Goal: Information Seeking & Learning: Learn about a topic

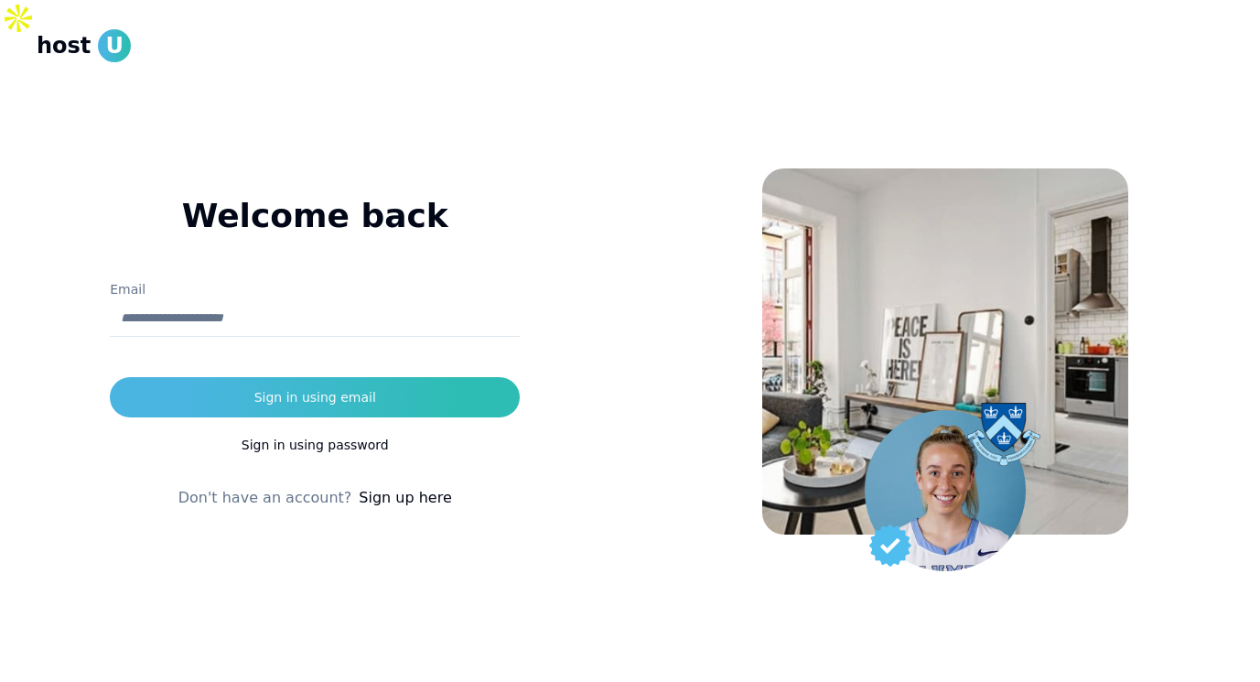
click at [421, 300] on input "Email" at bounding box center [315, 318] width 410 height 37
type input "**********"
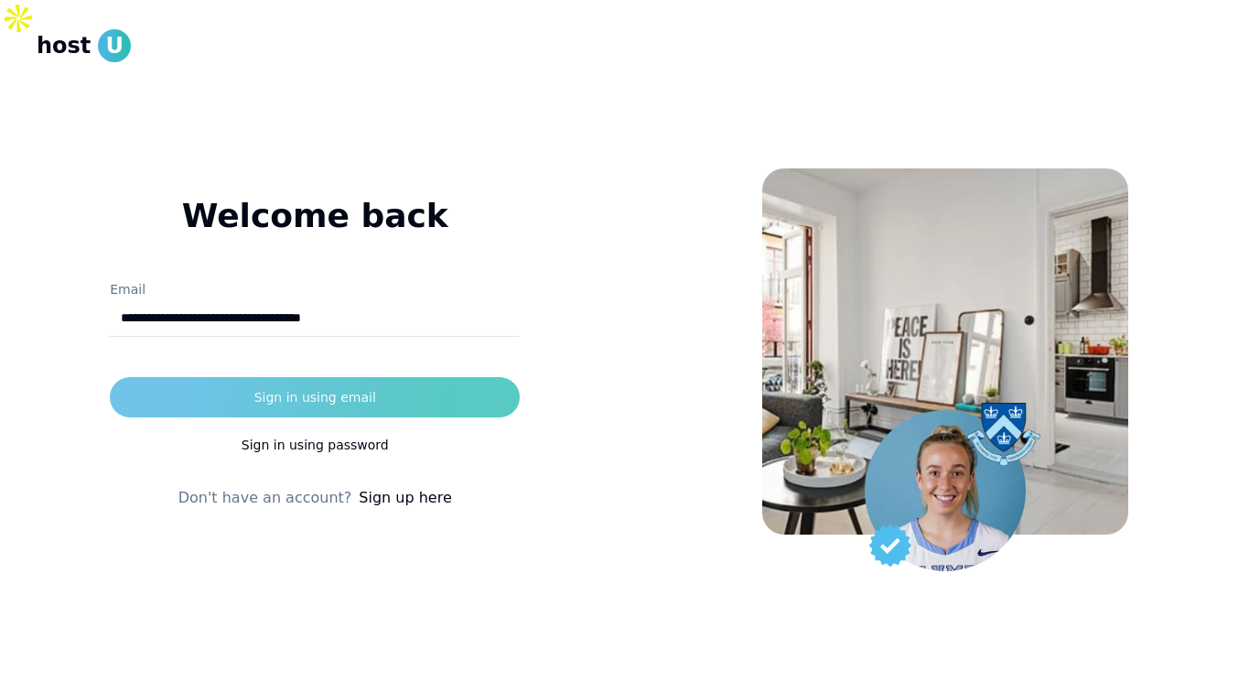
click at [251, 377] on button "Sign in using email" at bounding box center [315, 397] width 410 height 40
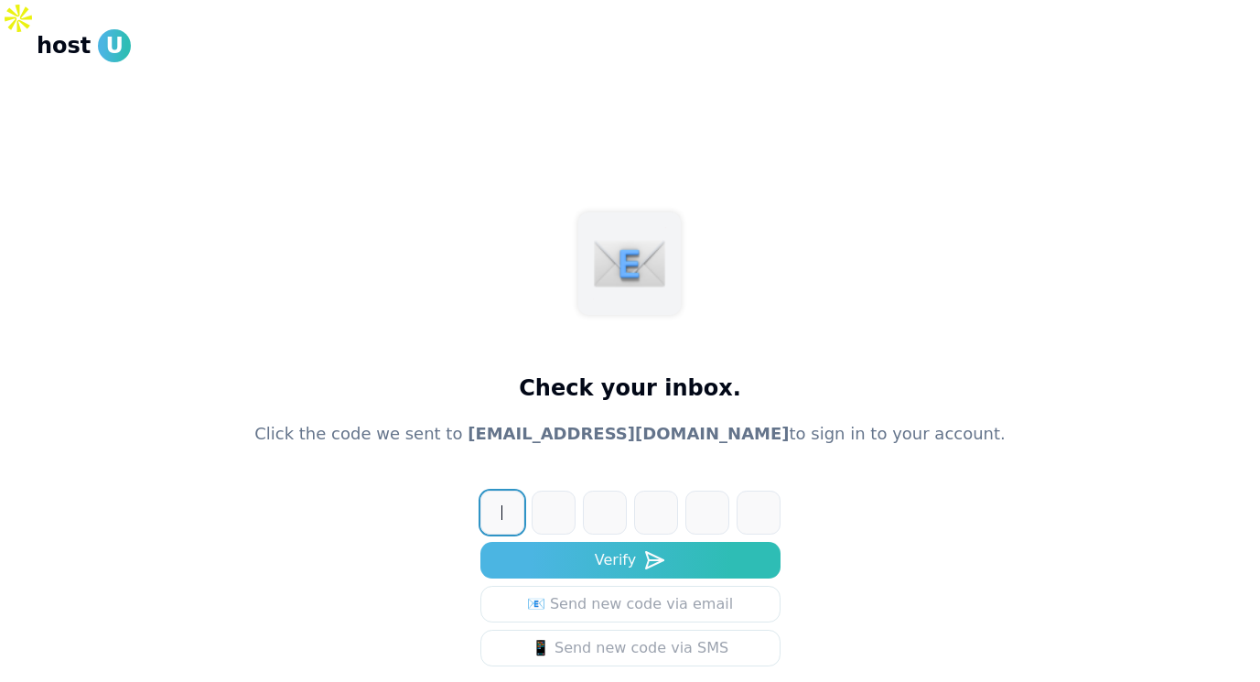
paste input "******"
type input "******"
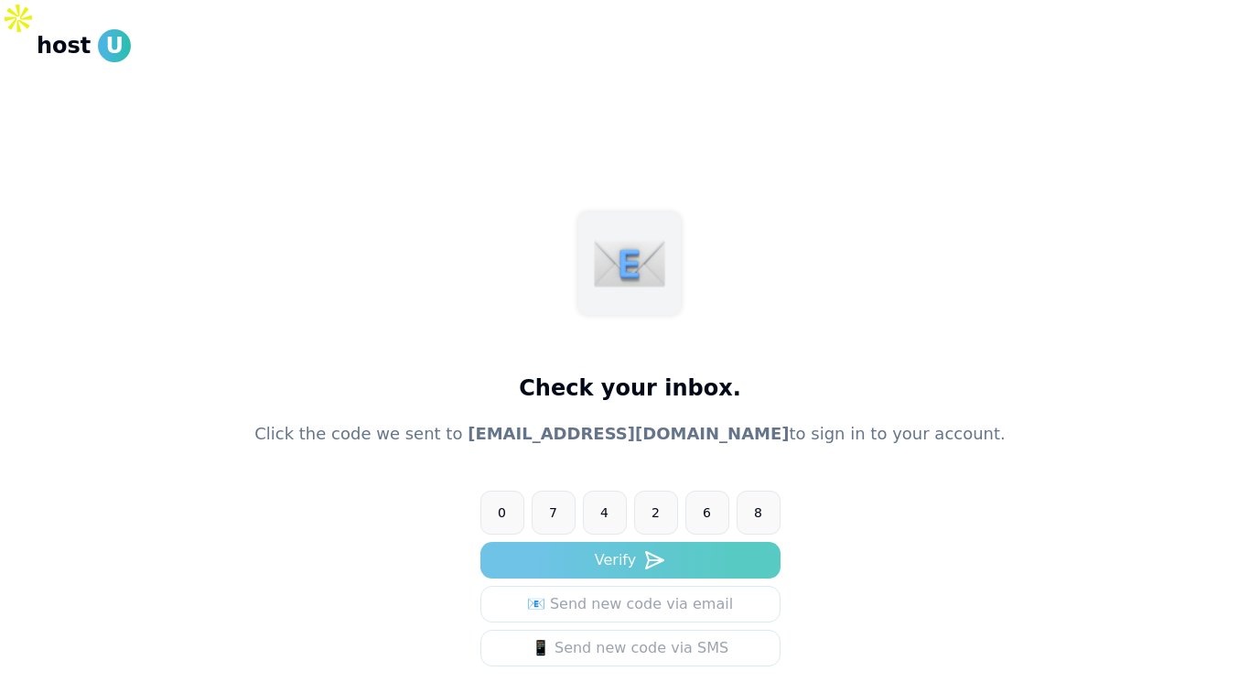
click at [609, 542] on button "Verify" at bounding box center [630, 560] width 300 height 37
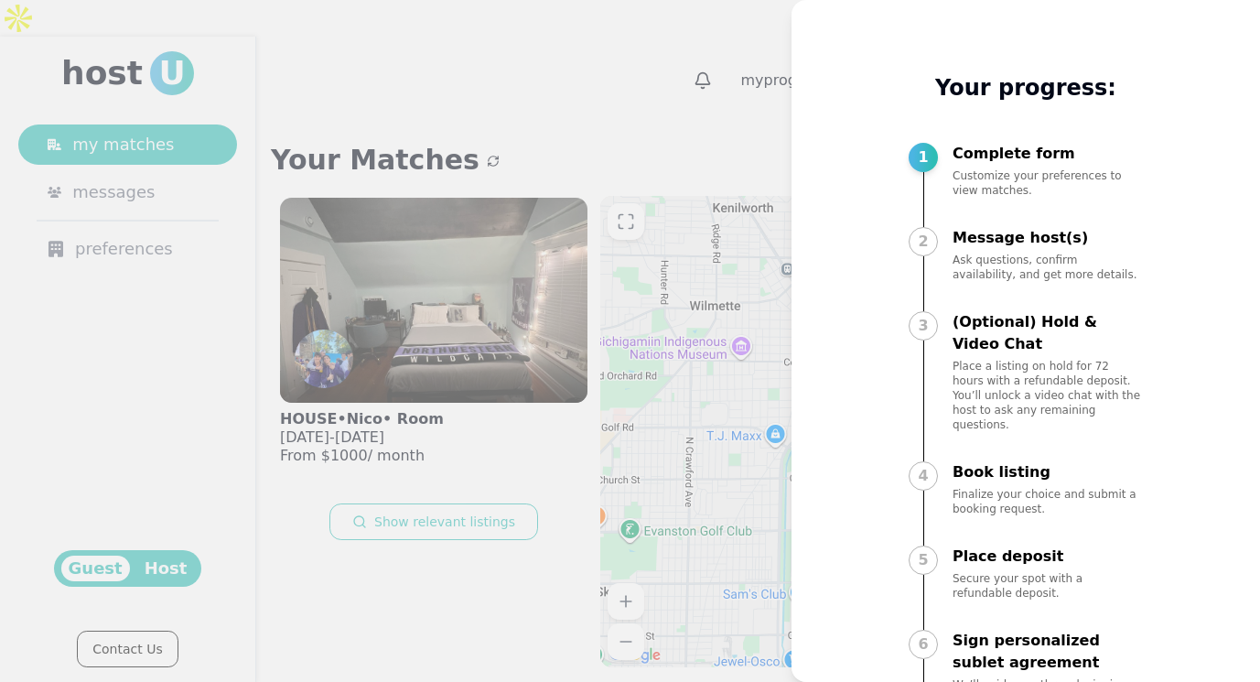
click at [664, 85] on div at bounding box center [630, 341] width 1260 height 682
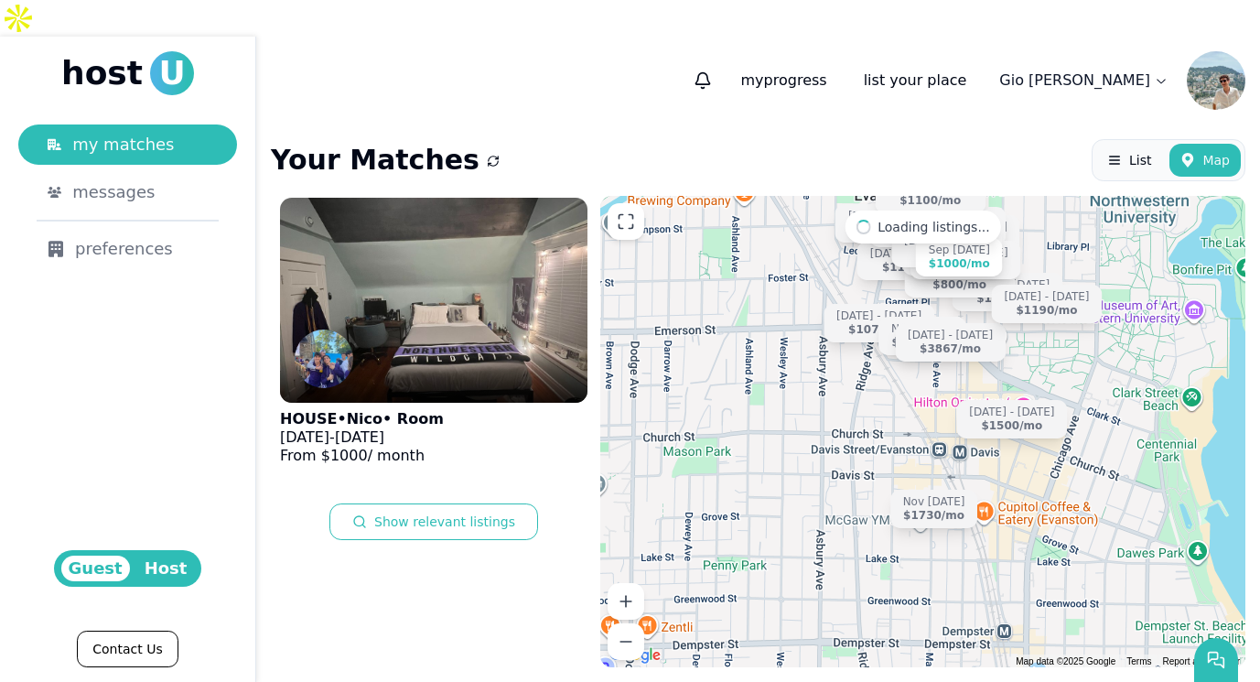
drag, startPoint x: 886, startPoint y: 400, endPoint x: 872, endPoint y: 414, distance: 20.1
click at [872, 414] on div "Sep [DATE] $1000 /mo Nov [DATE] $1730 /[DATE] - [DATE] $1500 /[DATE] - [DATE] $…" at bounding box center [922, 431] width 645 height 471
click at [953, 509] on div "$1730 /mo" at bounding box center [933, 516] width 61 height 14
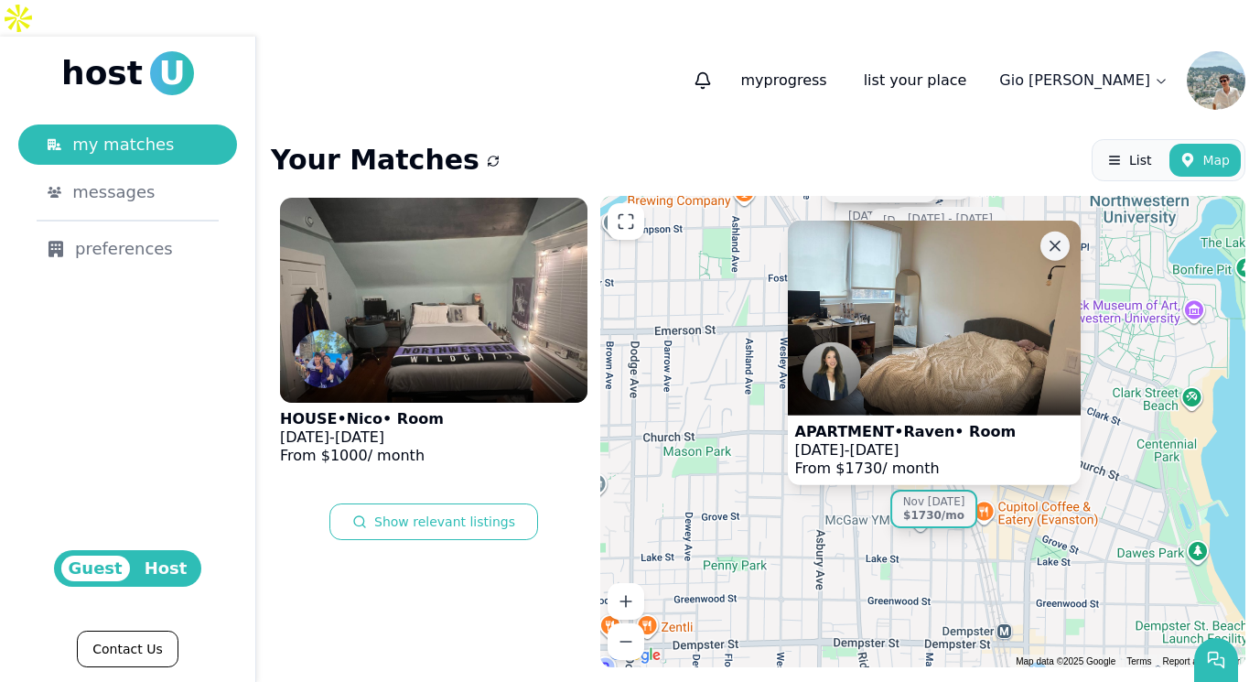
click at [1059, 236] on icon at bounding box center [1054, 245] width 18 height 18
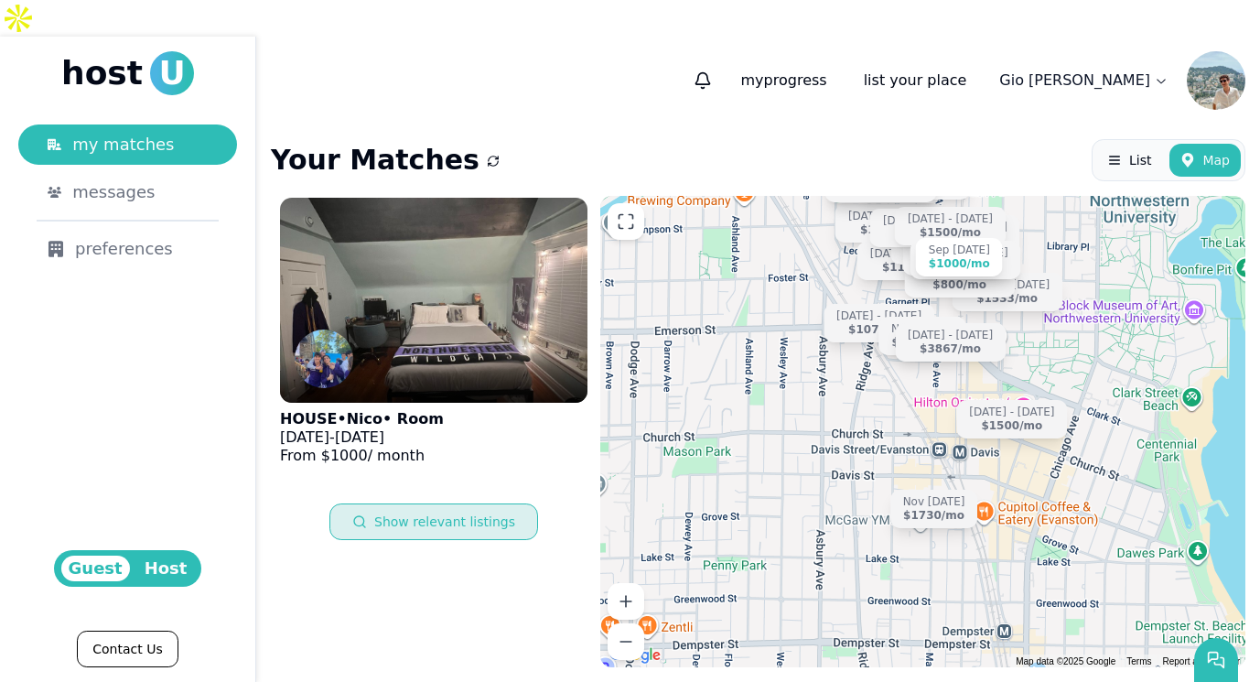
click at [466, 503] on button "Show relevant listings" at bounding box center [433, 521] width 209 height 37
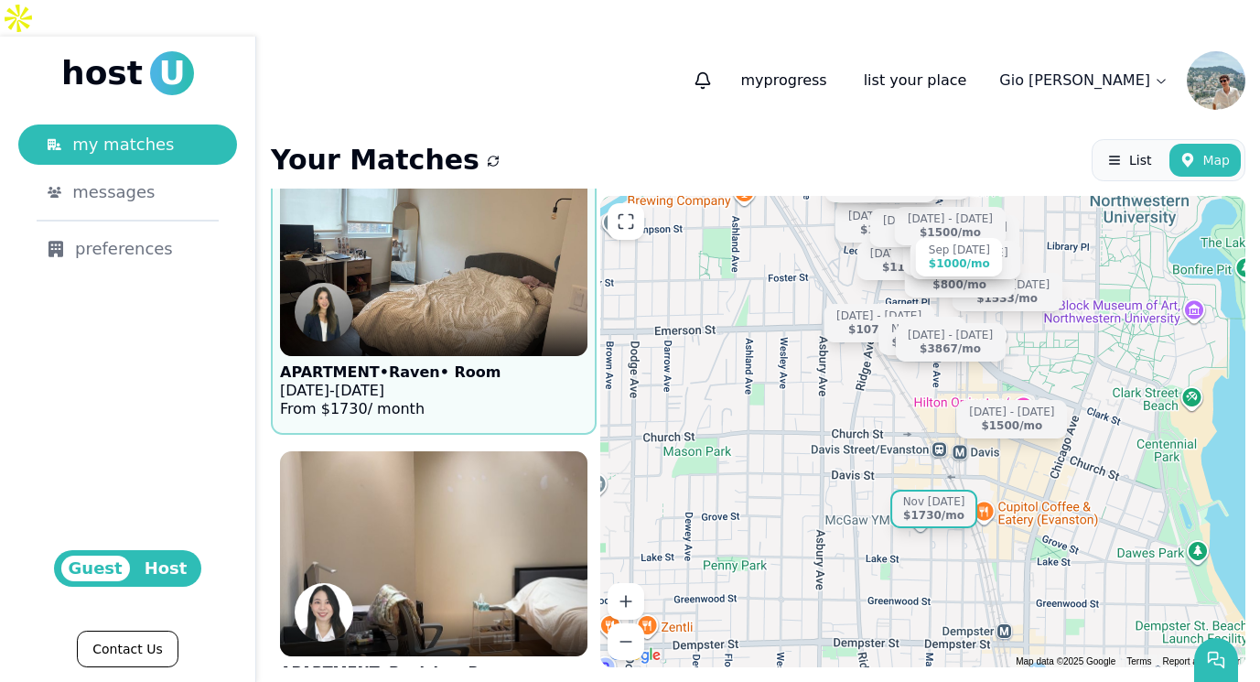
scroll to position [1096, 0]
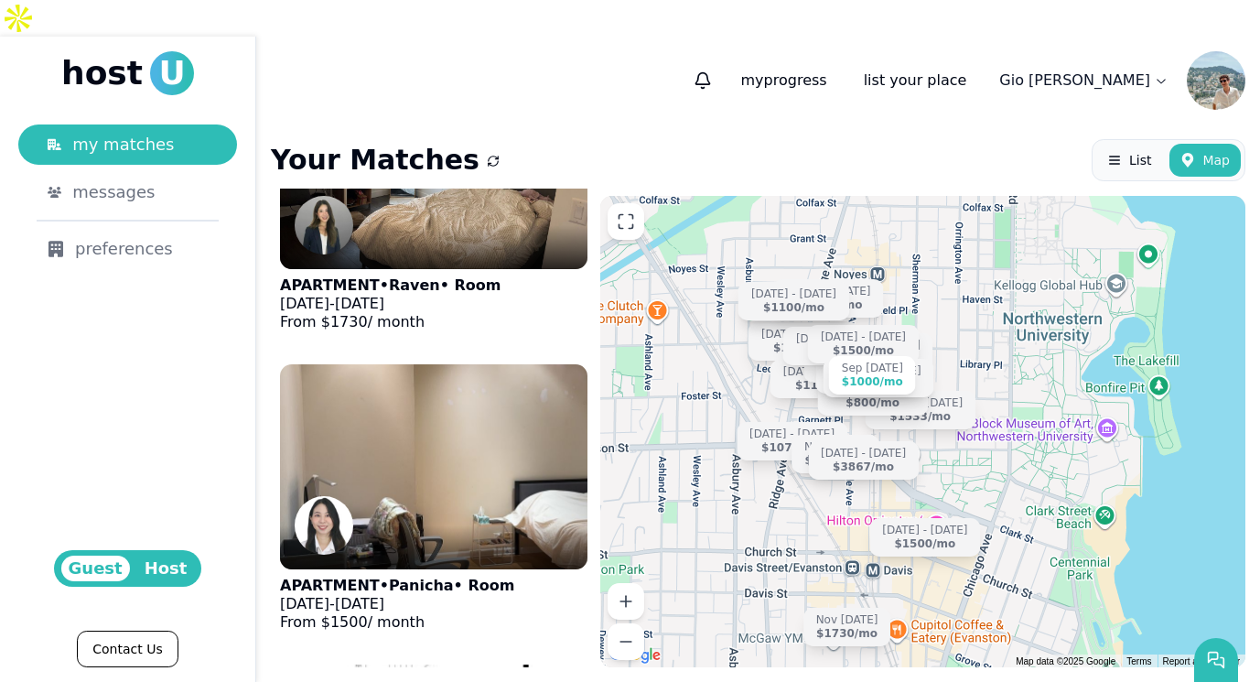
drag, startPoint x: 843, startPoint y: 278, endPoint x: 755, endPoint y: 397, distance: 147.8
click at [755, 397] on div "Sep [DATE] $1000 /mo Nov [DATE] $1730 /[DATE] - [DATE] $1500 /[DATE] - [DATE] $…" at bounding box center [922, 431] width 645 height 471
click at [865, 373] on div "$1000 /mo" at bounding box center [871, 380] width 61 height 14
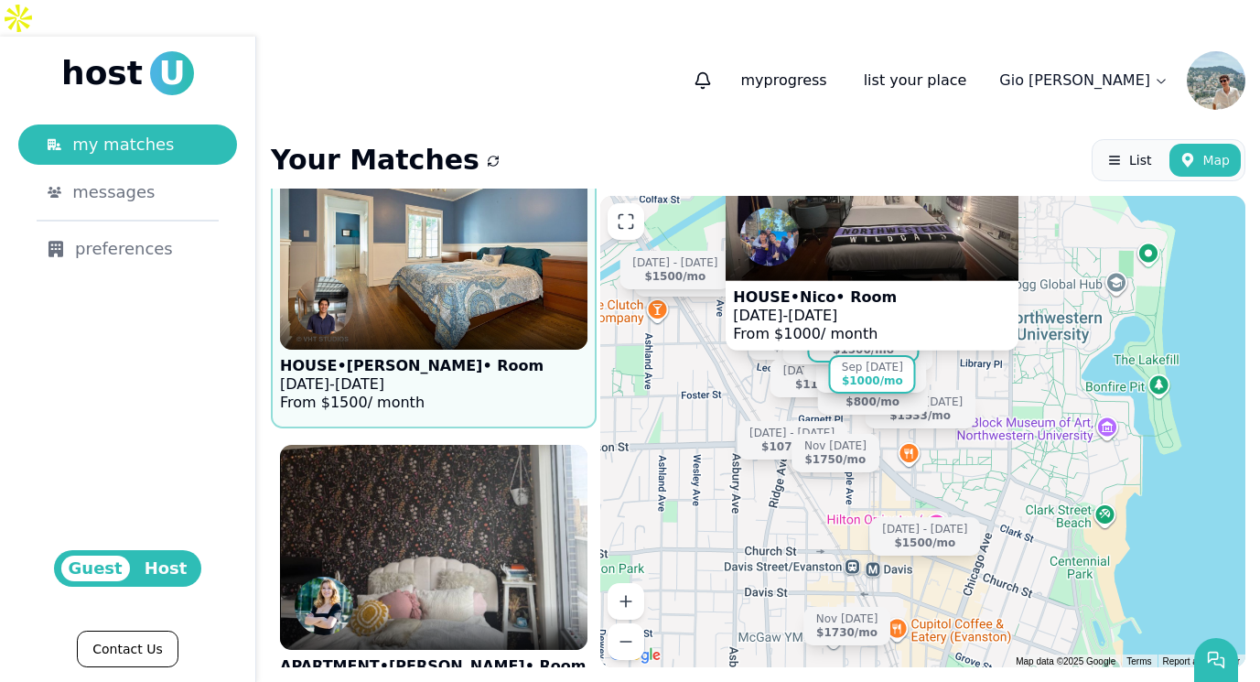
scroll to position [5893, 0]
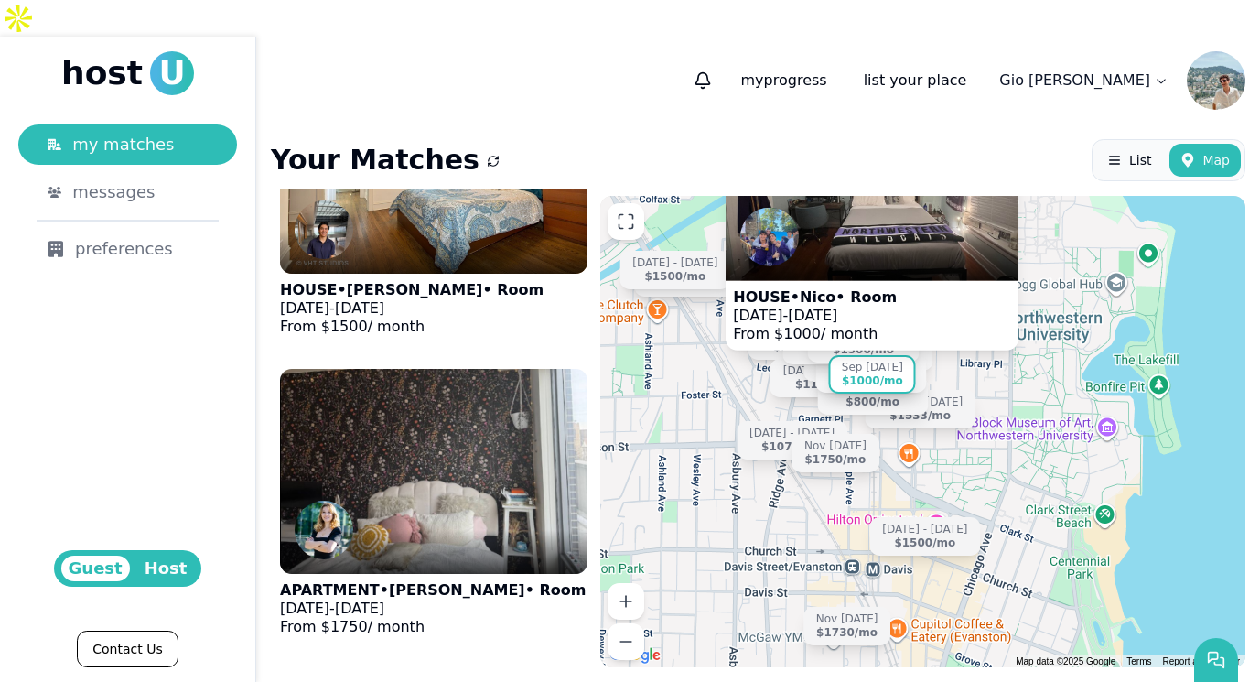
click at [436, 667] on button "Show more" at bounding box center [433, 685] width 103 height 37
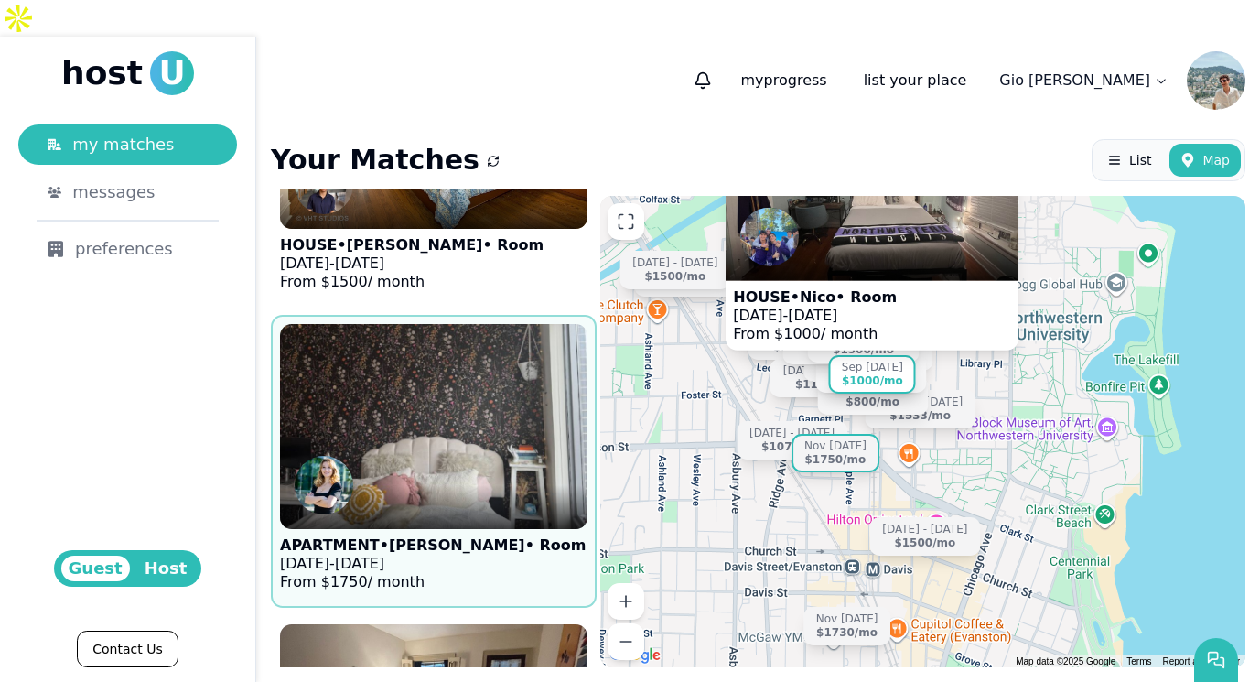
scroll to position [5941, 0]
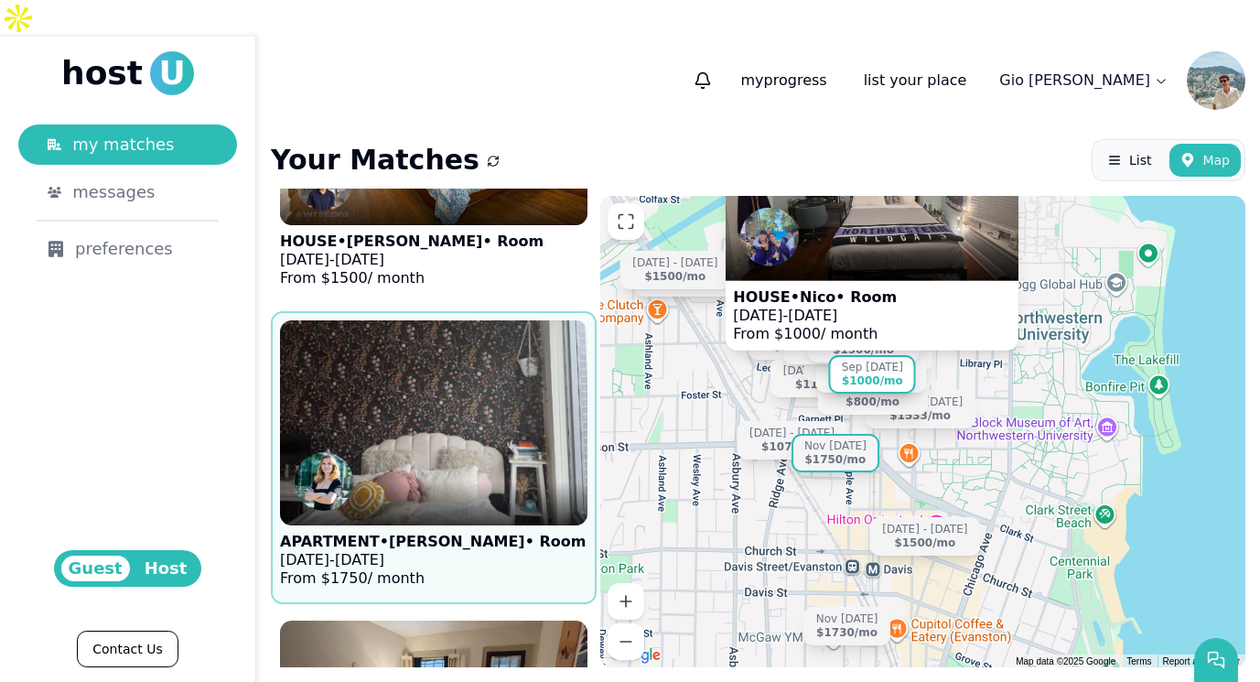
click at [540, 502] on figure "APARTMENT • [PERSON_NAME] • Room [DATE] - [DATE] From $ 1750 / month" at bounding box center [433, 457] width 307 height 274
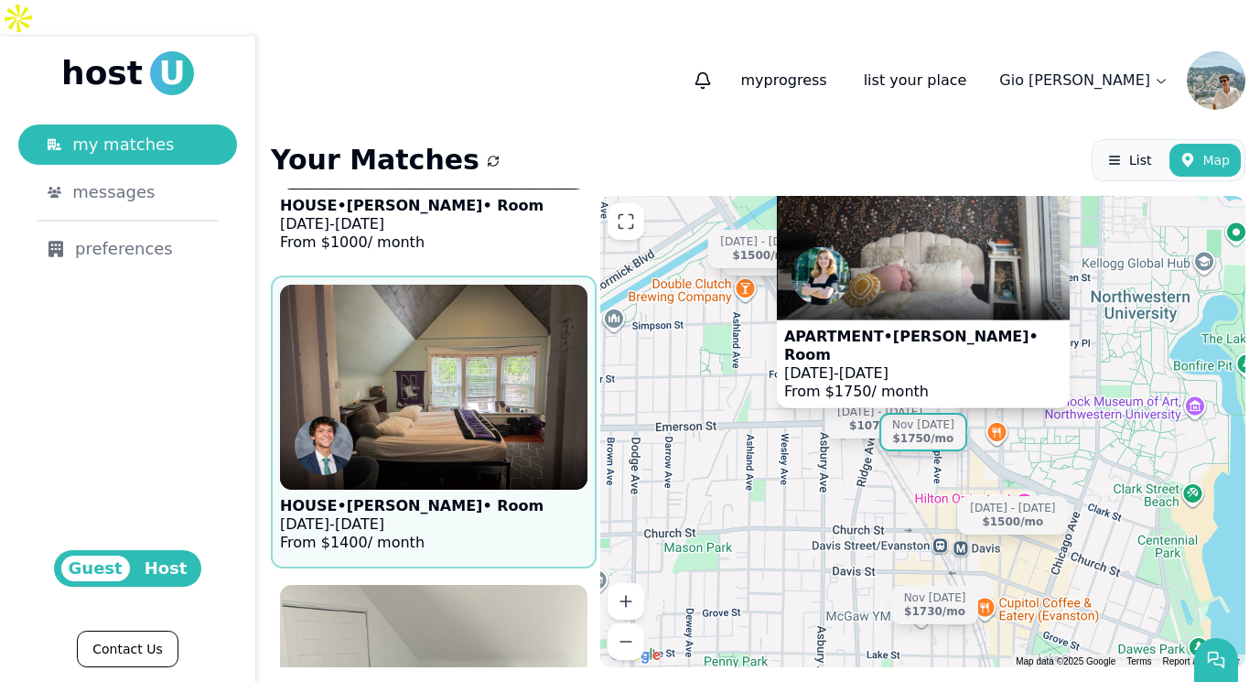
scroll to position [8542, 0]
